Goal: Transaction & Acquisition: Purchase product/service

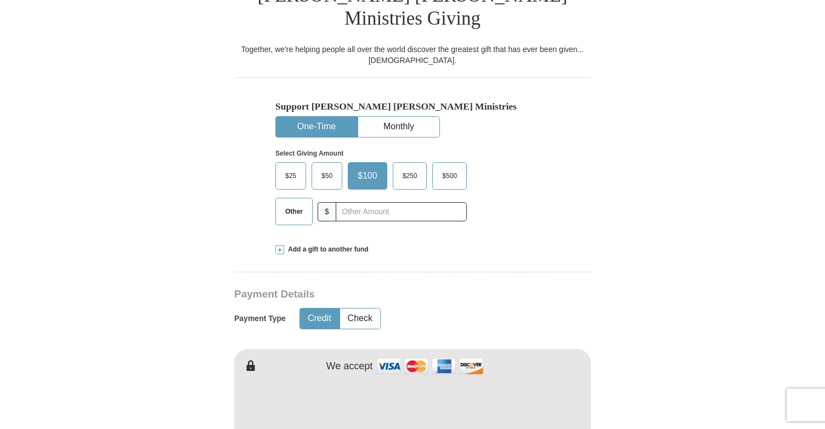
scroll to position [381, 0]
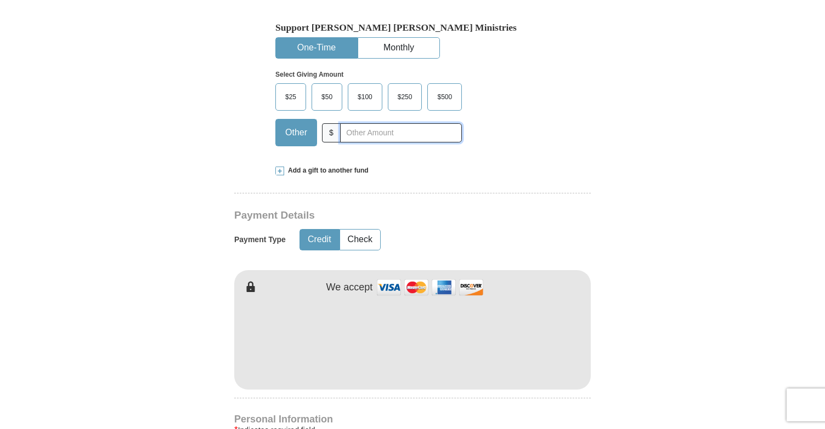
click at [352, 123] on input "text" at bounding box center [401, 132] width 122 height 19
type input "200.00"
type input "[PERSON_NAME]"
type input "Kernall"
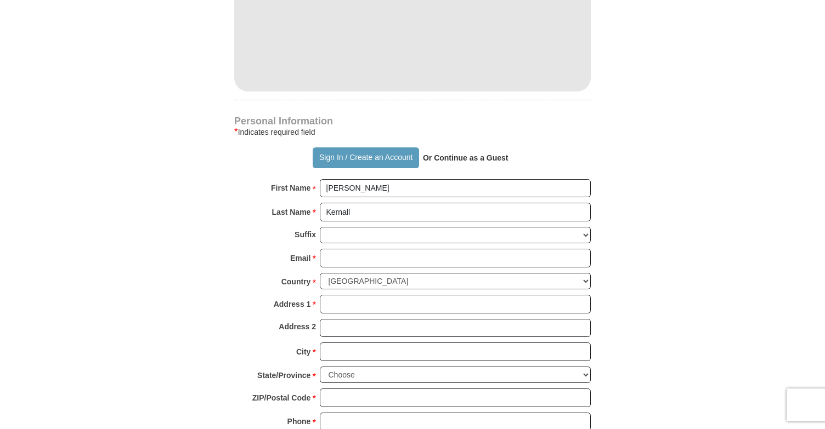
scroll to position [676, 0]
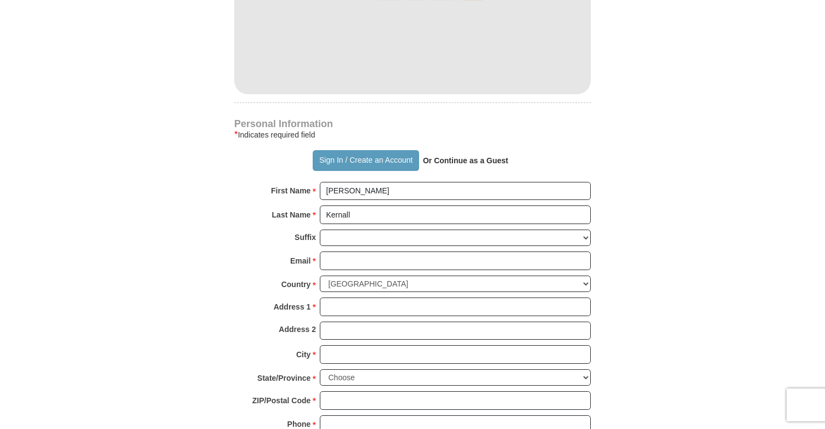
click at [594, 162] on form "Already have an account? Sign in for faster giving. Don't have an account? Crea…" at bounding box center [412, 56] width 625 height 1376
click at [598, 177] on form "Already have an account? Sign in for faster giving. Don't have an account? Crea…" at bounding box center [412, 56] width 625 height 1376
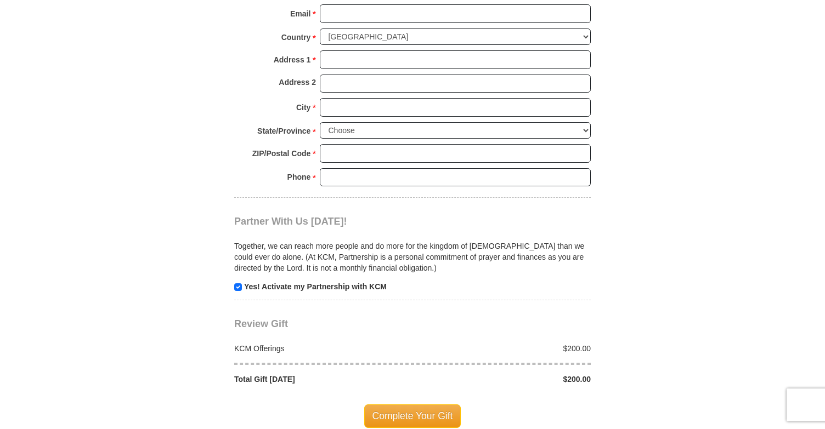
scroll to position [985, 0]
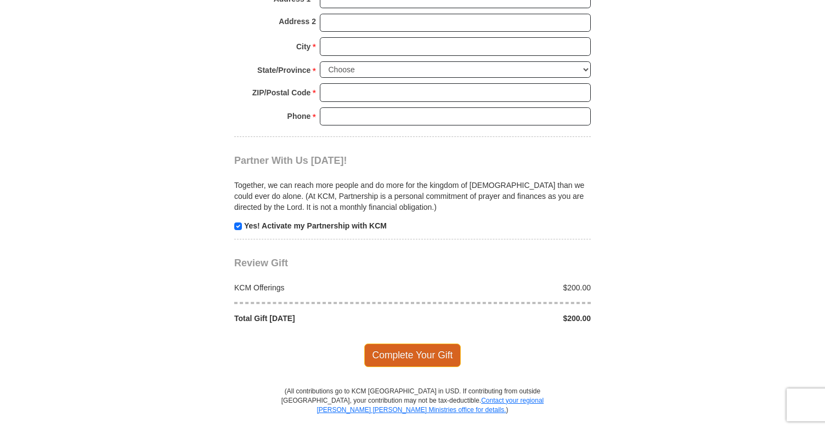
click at [399, 344] on span "Complete Your Gift" at bounding box center [412, 355] width 97 height 23
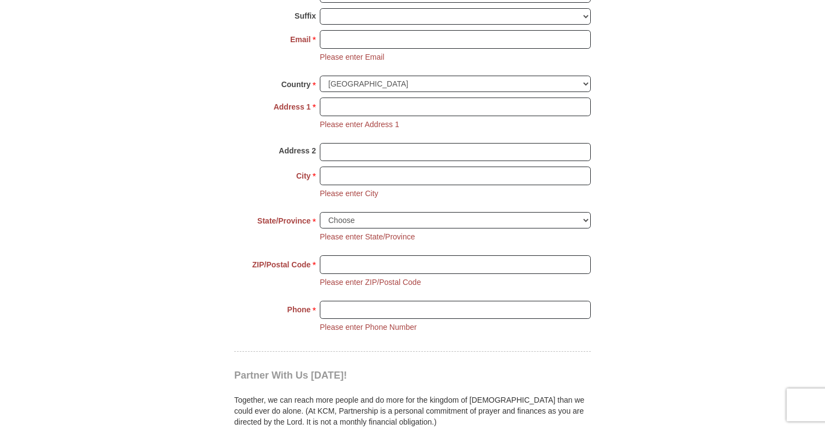
scroll to position [896, 0]
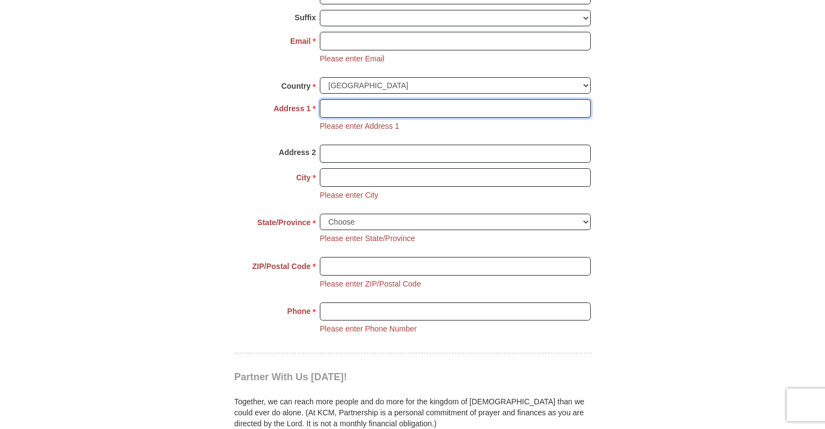
click at [427, 99] on input "Address 1 *" at bounding box center [455, 108] width 271 height 19
type input "[STREET_ADDRESS]"
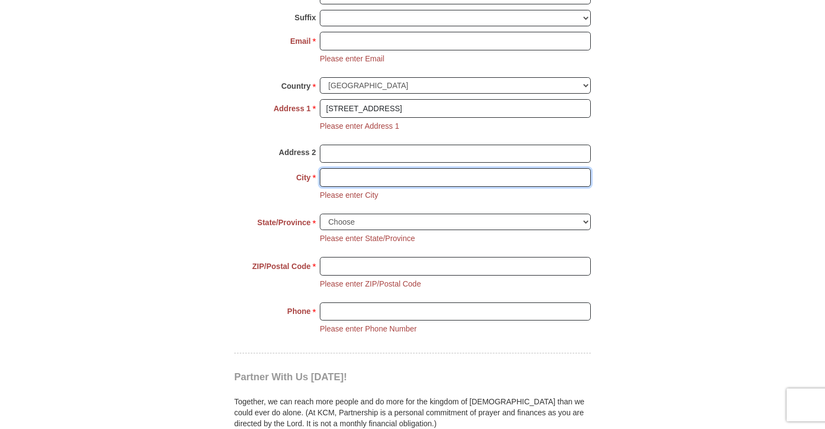
type input "Statham"
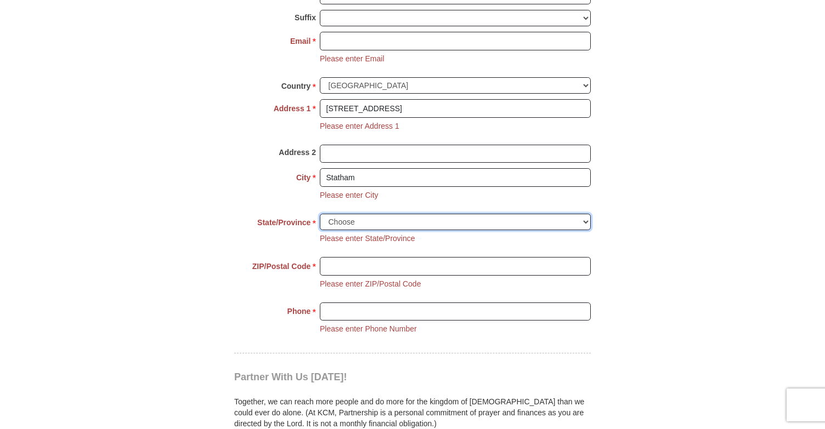
select select "GA"
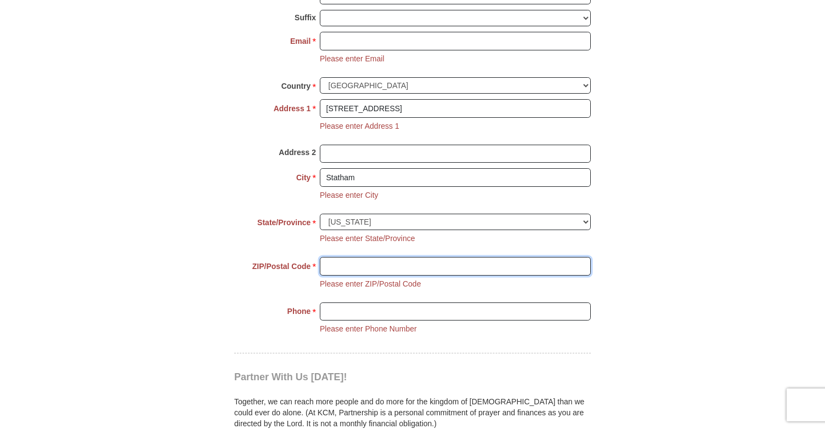
type input "30666"
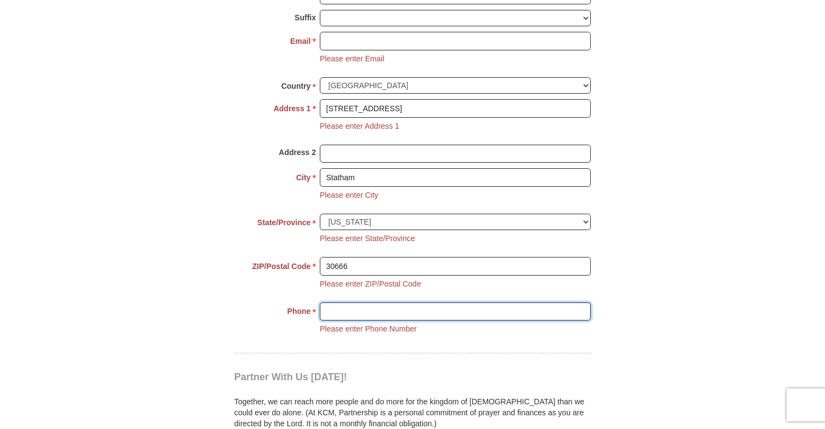
type input "7047797420"
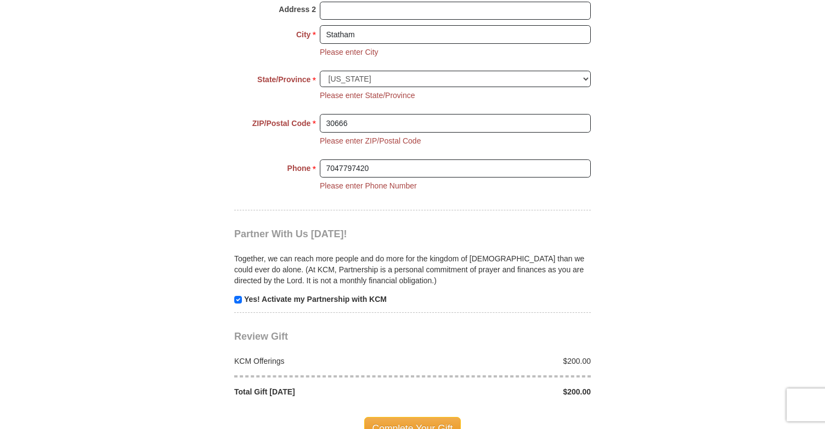
scroll to position [1168, 0]
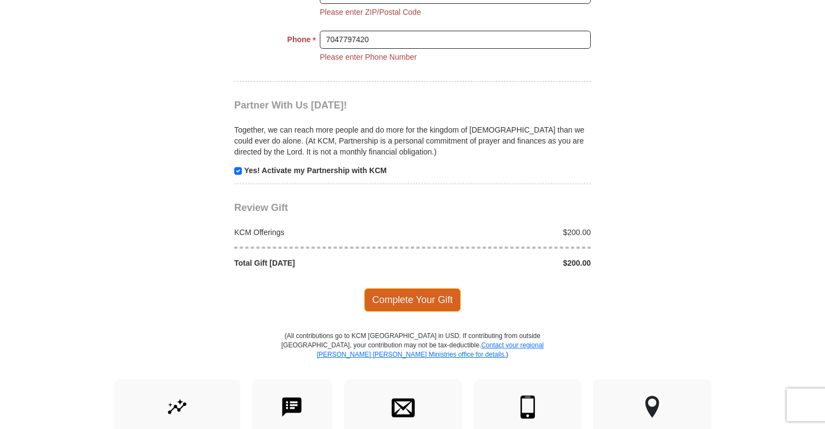
click at [408, 289] on span "Complete Your Gift" at bounding box center [412, 300] width 97 height 23
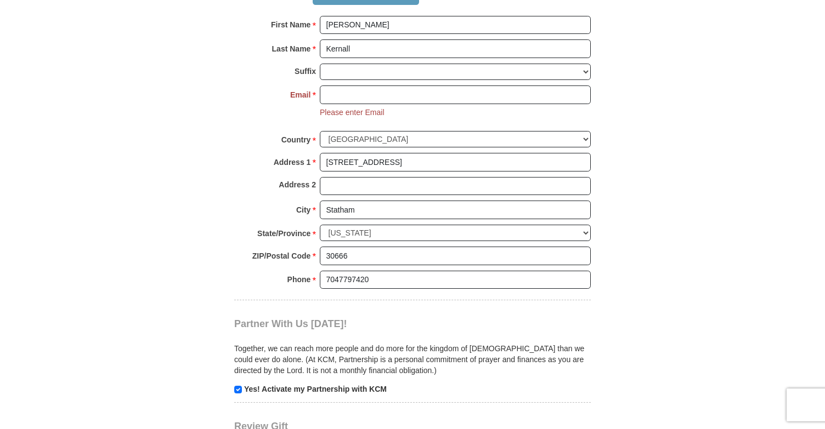
scroll to position [836, 0]
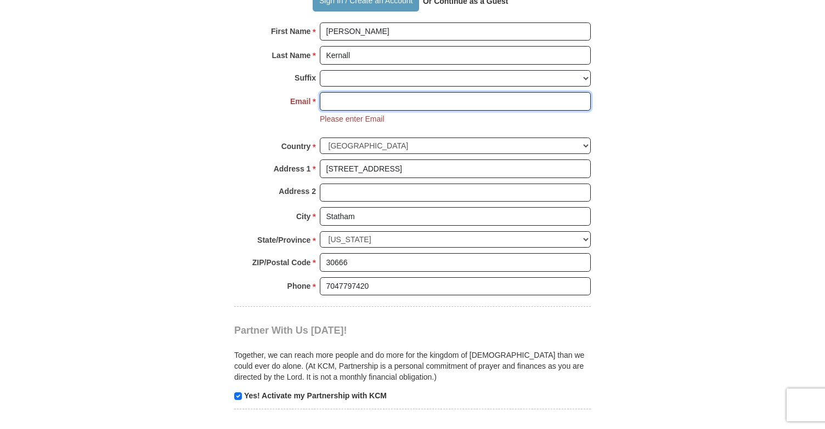
click at [460, 92] on input "Email *" at bounding box center [455, 101] width 271 height 19
type input "[EMAIL_ADDRESS][DOMAIN_NAME]"
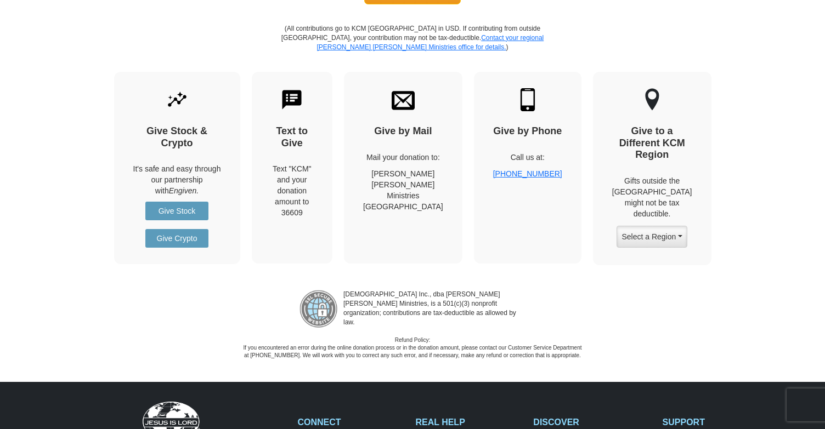
scroll to position [1143, 0]
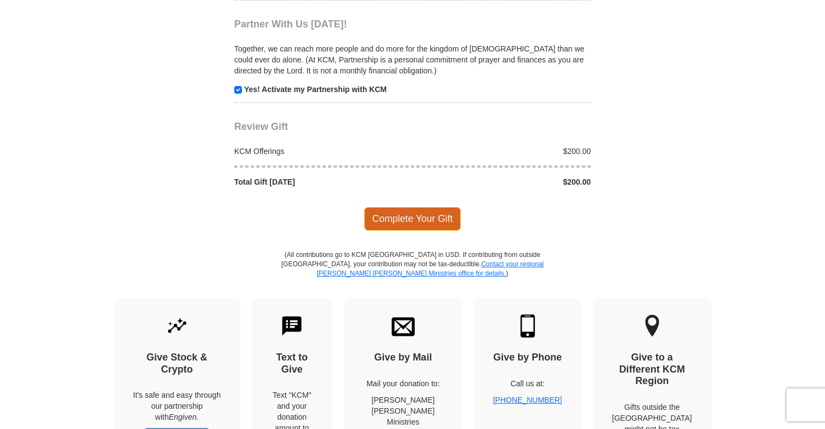
click at [411, 207] on span "Complete Your Gift" at bounding box center [412, 218] width 97 height 23
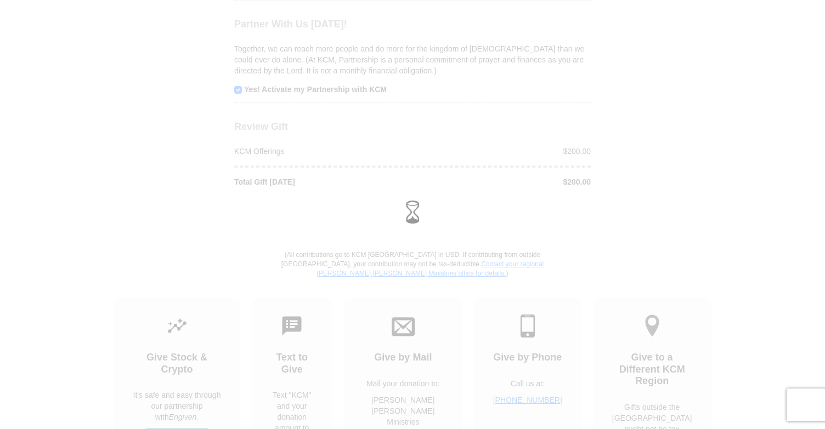
scroll to position [1121, 0]
